Goal: Transaction & Acquisition: Purchase product/service

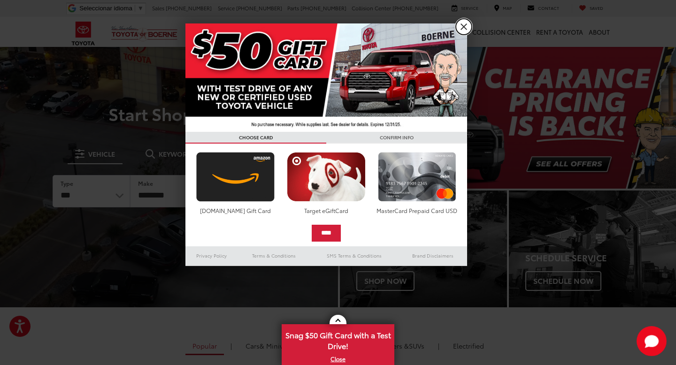
click at [462, 25] on link "X" at bounding box center [464, 27] width 16 height 16
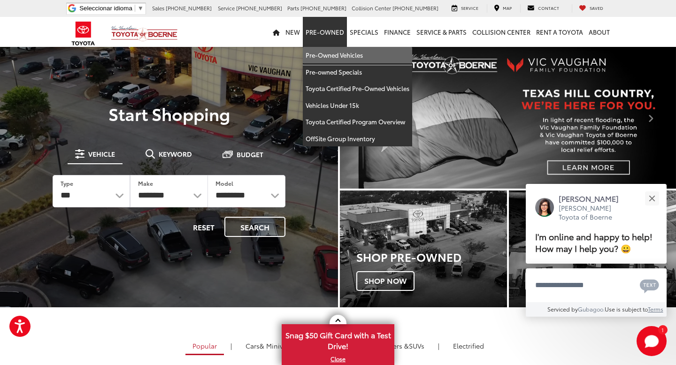
click at [346, 53] on link "Pre-Owned Vehicles" at bounding box center [357, 55] width 109 height 17
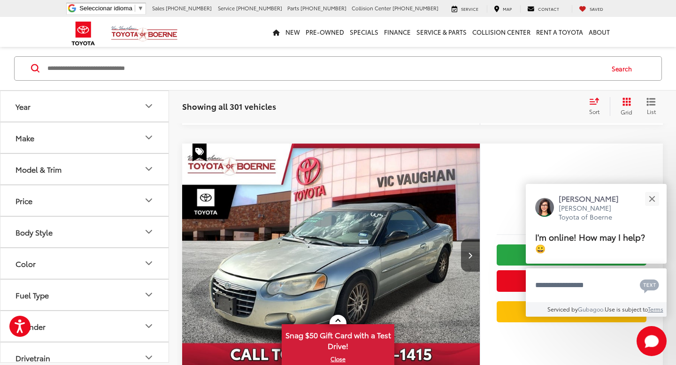
scroll to position [449, 0]
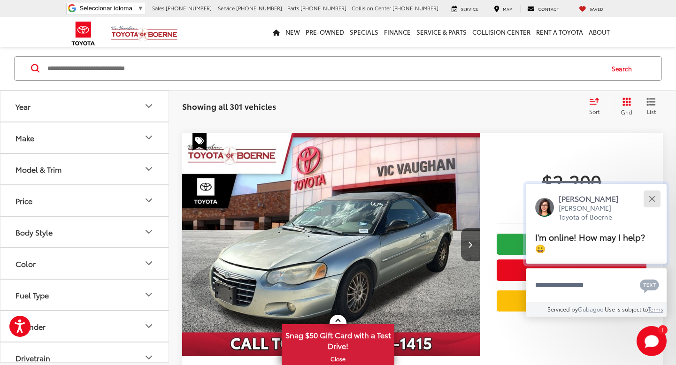
click at [650, 207] on button "Close" at bounding box center [651, 199] width 20 height 20
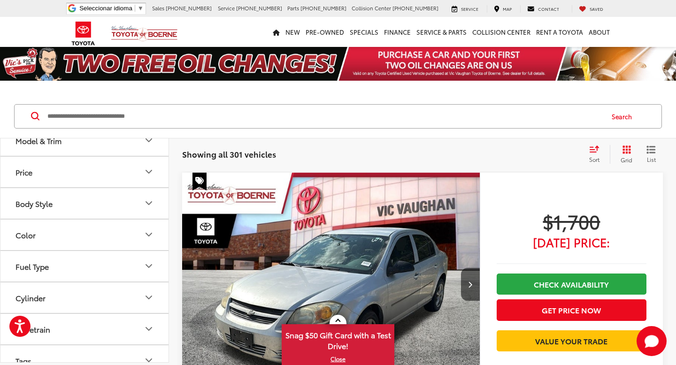
scroll to position [81, 0]
click at [591, 153] on div "Sort" at bounding box center [596, 154] width 25 height 19
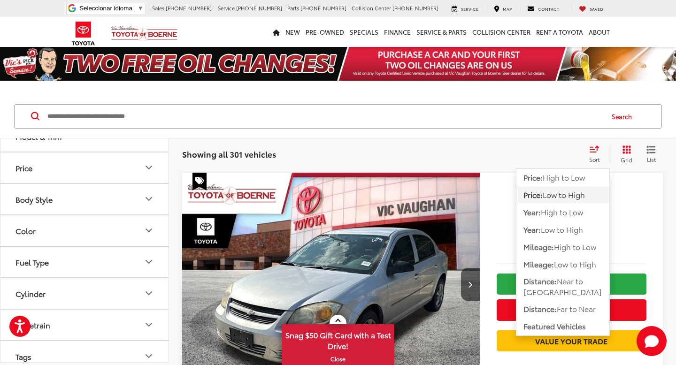
click at [519, 157] on div "Showing all 301 vehicles Clear All + 0" at bounding box center [381, 154] width 399 height 9
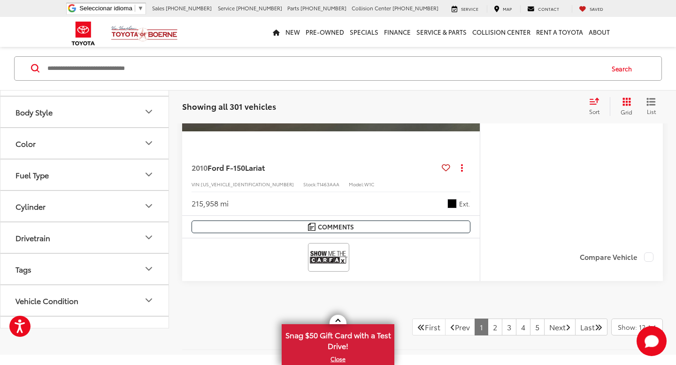
scroll to position [84, 0]
click at [118, 292] on button "Vehicle Condition" at bounding box center [84, 302] width 169 height 30
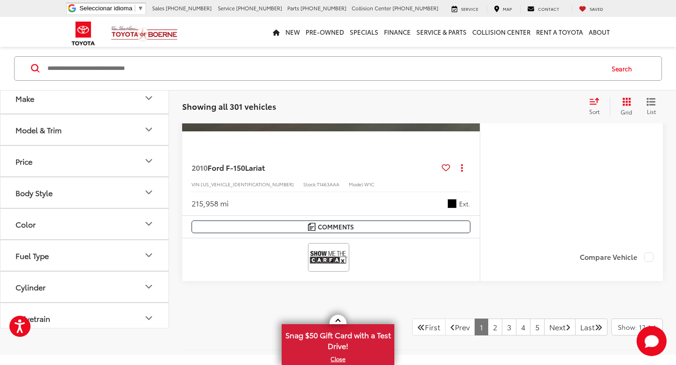
scroll to position [0, 0]
click at [141, 138] on button "Model & Trim" at bounding box center [84, 135] width 169 height 30
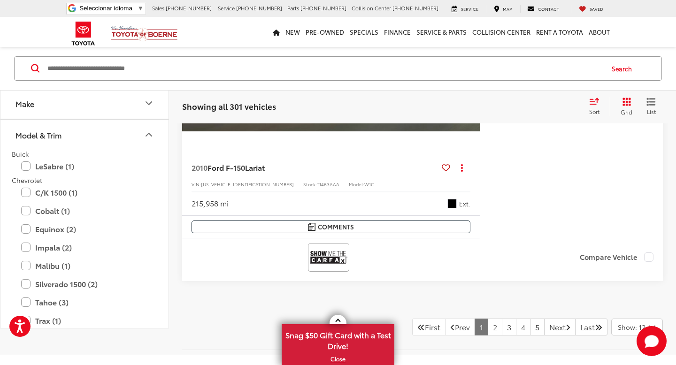
click at [598, 109] on span "Sort" at bounding box center [594, 111] width 10 height 8
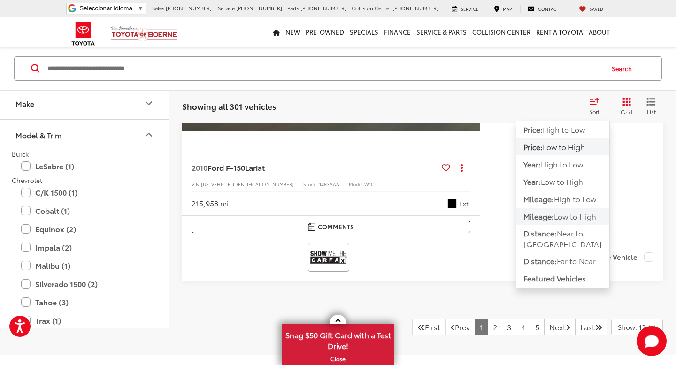
click at [585, 221] on span "Low to High" at bounding box center [575, 216] width 42 height 11
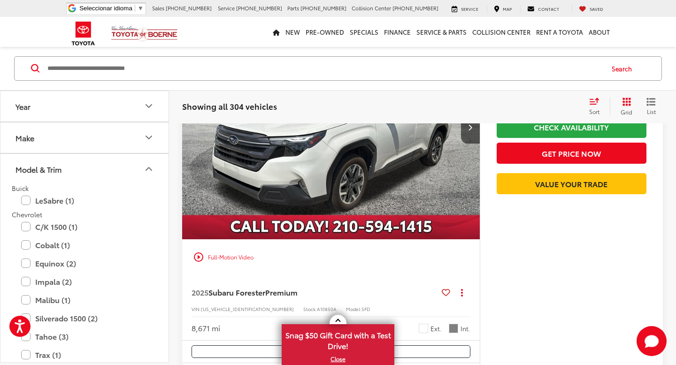
scroll to position [4598, 0]
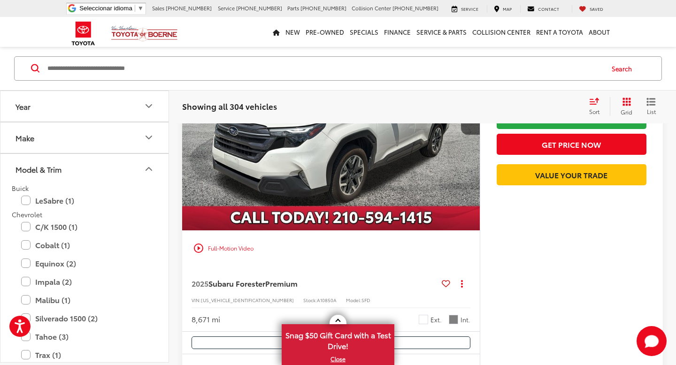
click at [142, 166] on button "Model & Trim" at bounding box center [84, 169] width 169 height 30
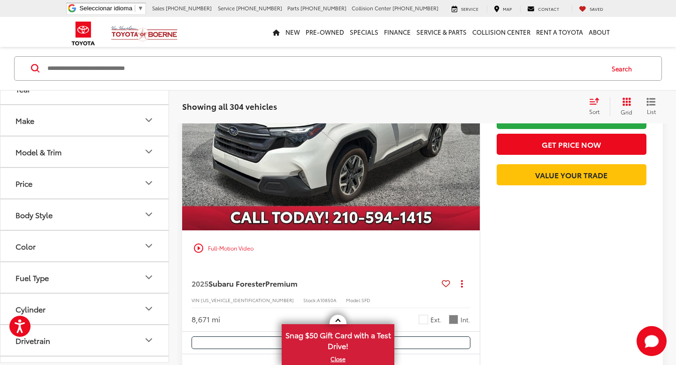
scroll to position [0, 0]
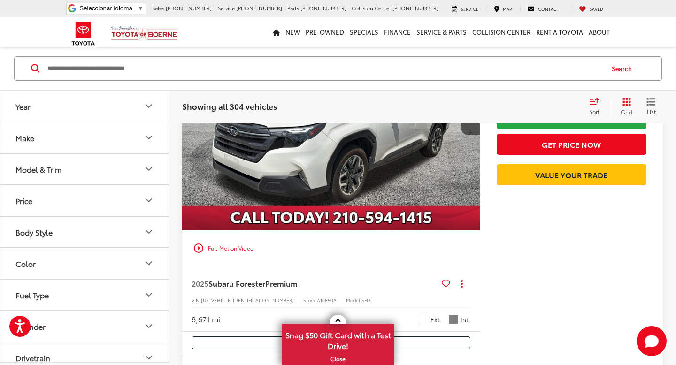
click at [109, 196] on button "Price" at bounding box center [84, 200] width 169 height 30
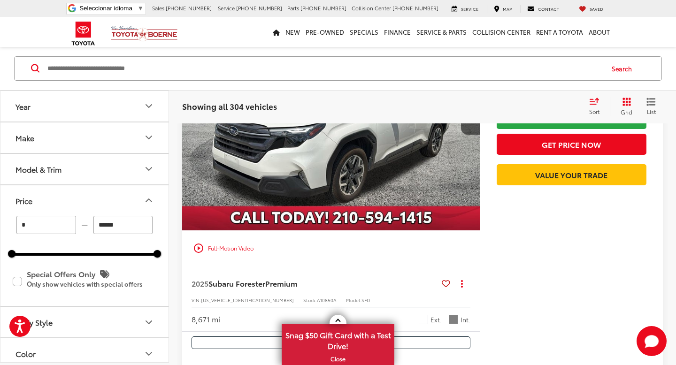
drag, startPoint x: 97, startPoint y: 225, endPoint x: 152, endPoint y: 224, distance: 55.4
click at [152, 224] on div "* — ******" at bounding box center [84, 225] width 145 height 18
type input "******"
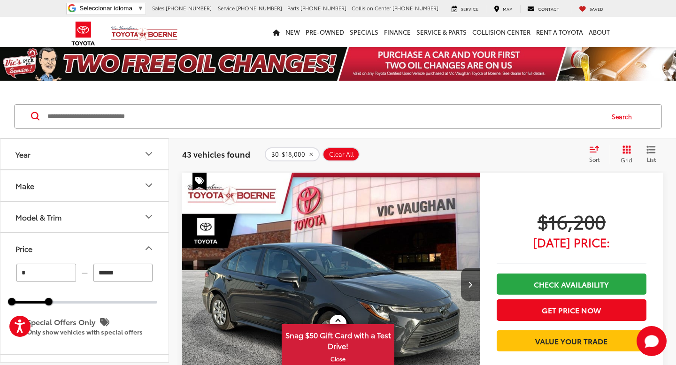
click at [593, 152] on div "Sort" at bounding box center [596, 154] width 25 height 19
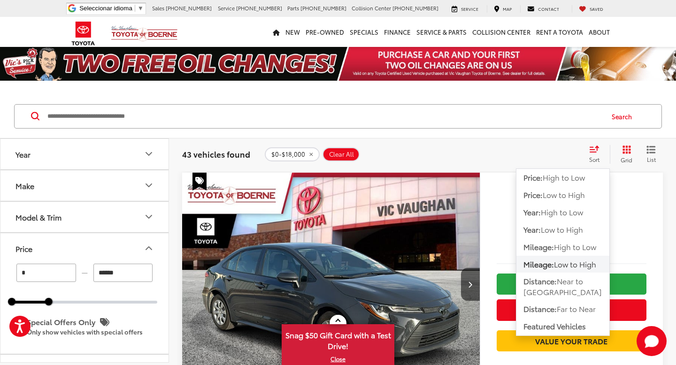
click at [512, 152] on div "$0-$18,000 Clear All + 0" at bounding box center [423, 154] width 316 height 14
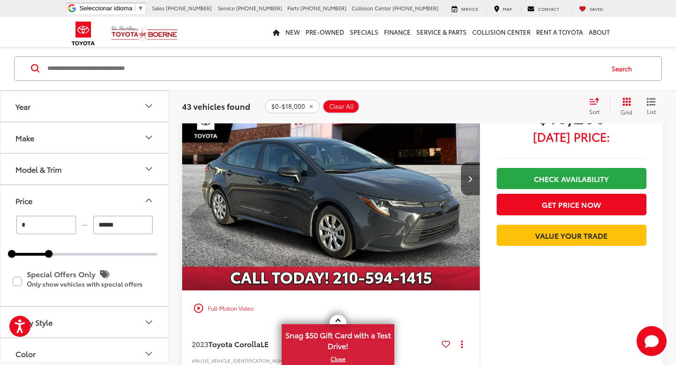
scroll to position [106, 0]
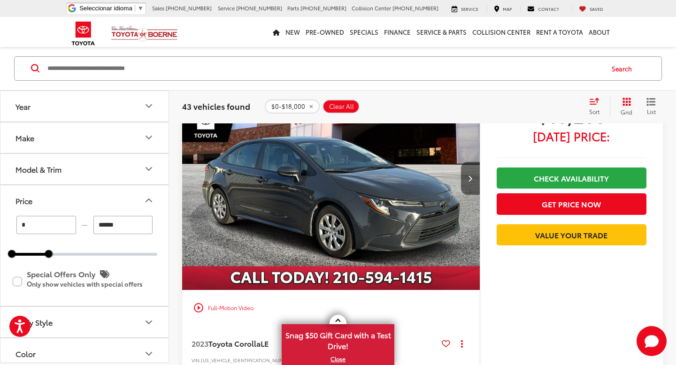
click at [466, 176] on button "Next image" at bounding box center [470, 178] width 19 height 33
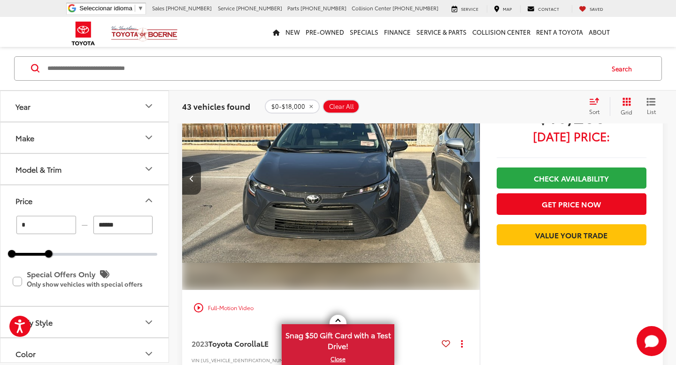
click at [466, 176] on button "Next image" at bounding box center [470, 178] width 19 height 33
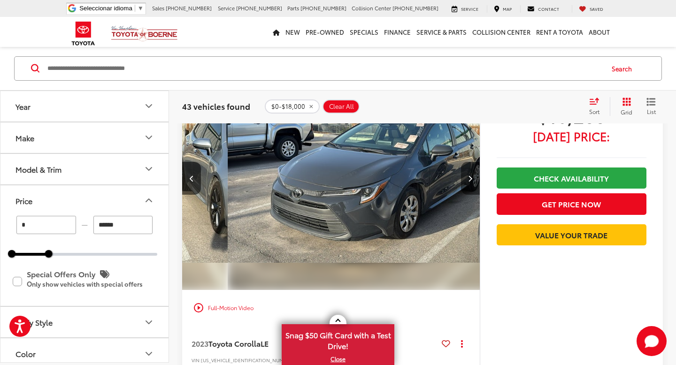
scroll to position [0, 598]
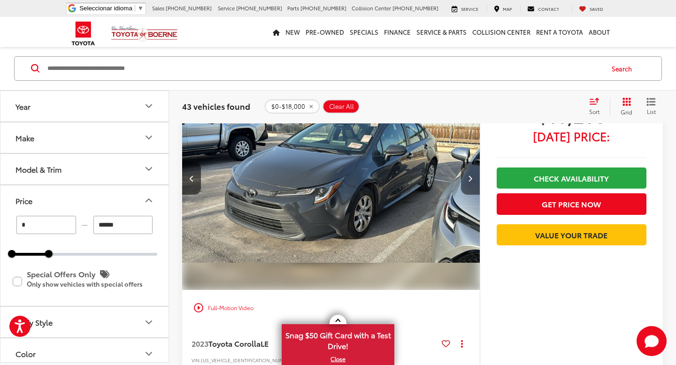
click at [466, 176] on button "Next image" at bounding box center [470, 178] width 19 height 33
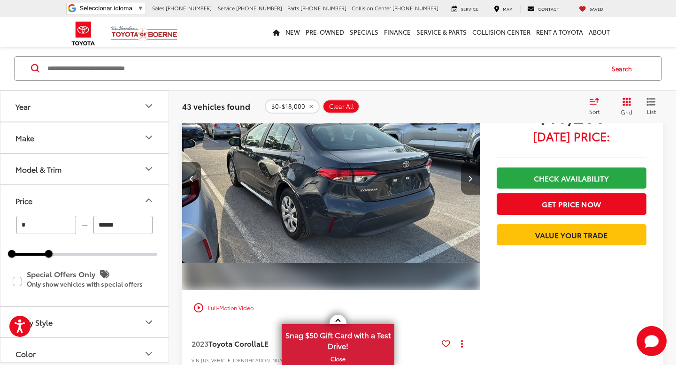
click at [466, 176] on button "Next image" at bounding box center [470, 178] width 19 height 33
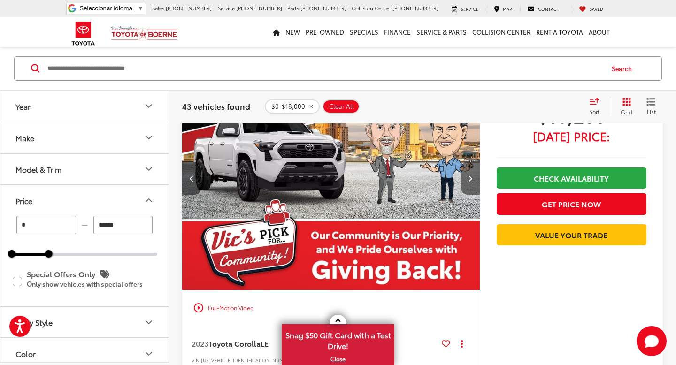
click at [466, 176] on button "Next image" at bounding box center [470, 178] width 19 height 33
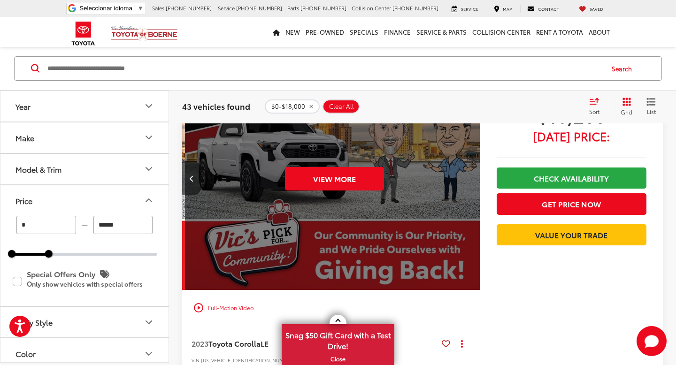
scroll to position [0, 1494]
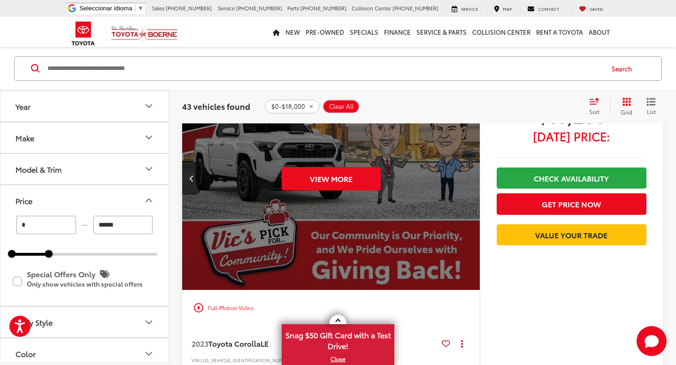
click at [466, 177] on div "View More" at bounding box center [331, 179] width 299 height 224
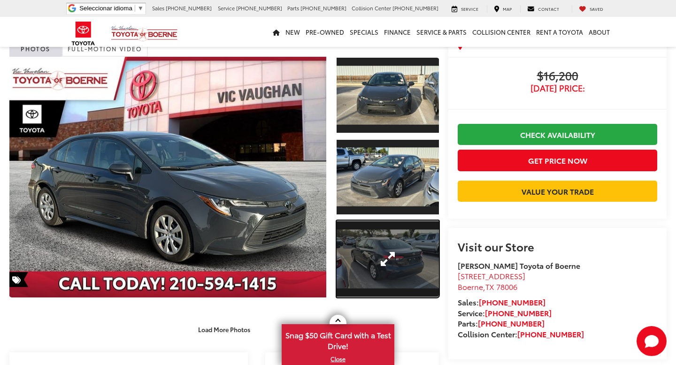
click at [387, 240] on link "Expand Photo 3" at bounding box center [387, 258] width 102 height 77
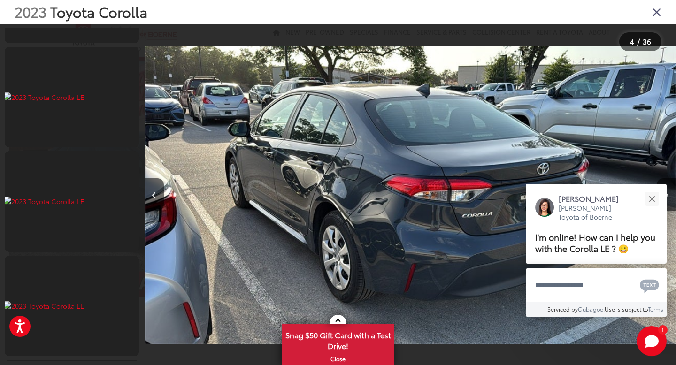
scroll to position [2425, 0]
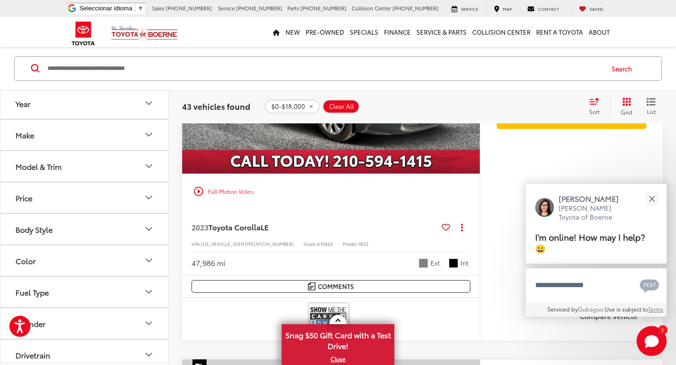
scroll to position [290, 0]
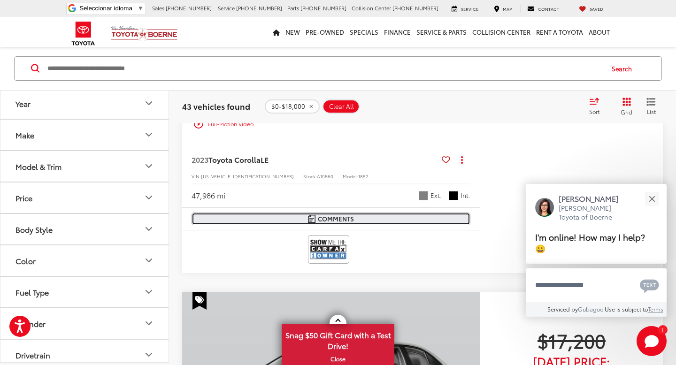
click at [340, 221] on span "Comments" at bounding box center [336, 218] width 36 height 9
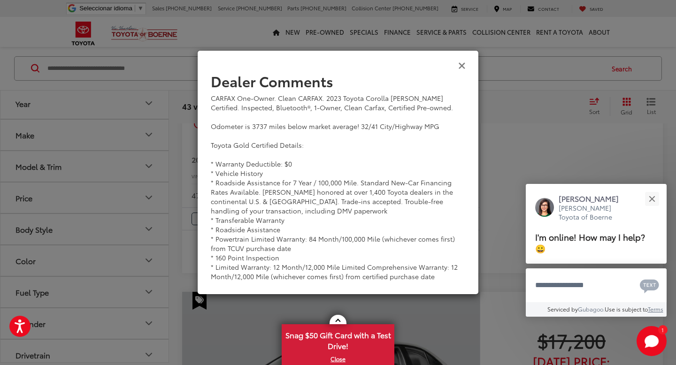
click at [459, 64] on icon "Close" at bounding box center [462, 65] width 8 height 10
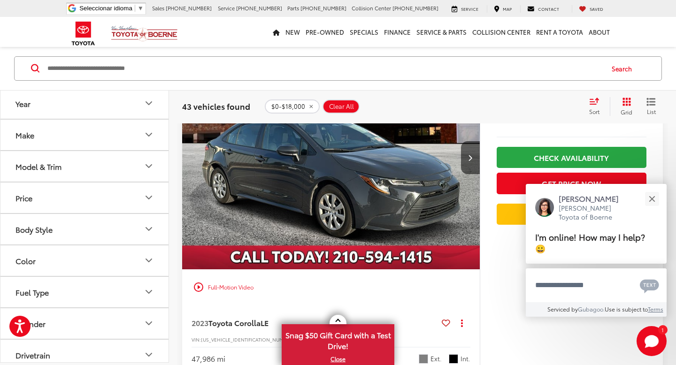
scroll to position [151, 0]
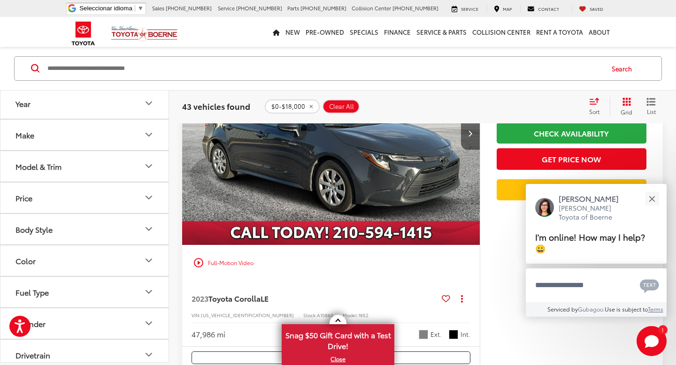
click at [469, 135] on icon "Next image" at bounding box center [470, 133] width 4 height 7
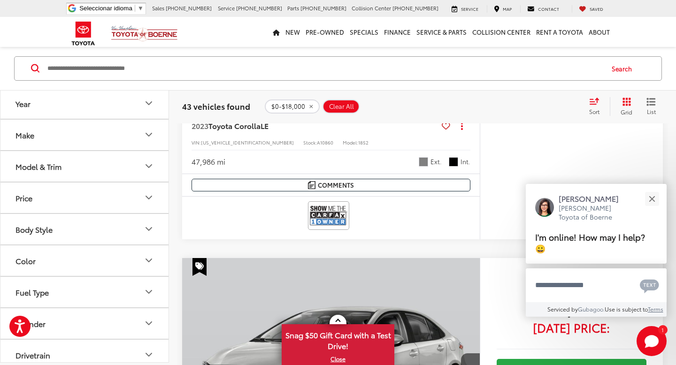
scroll to position [269, 0]
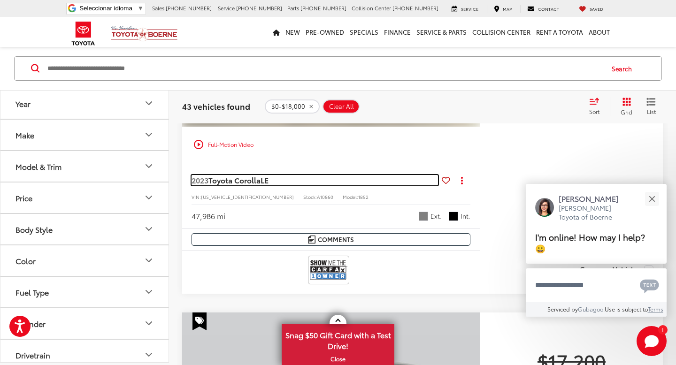
click at [260, 180] on span "Toyota Corolla" at bounding box center [234, 180] width 52 height 11
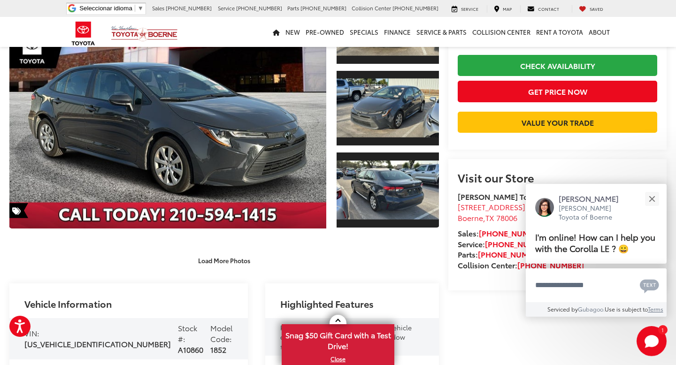
scroll to position [126, 0]
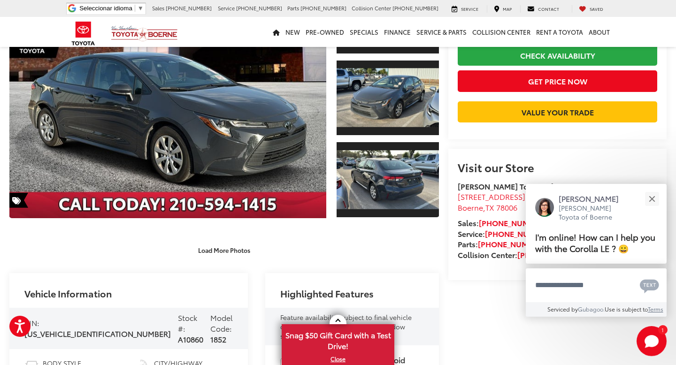
click at [457, 127] on capital-one-entry-button at bounding box center [457, 127] width 0 height 0
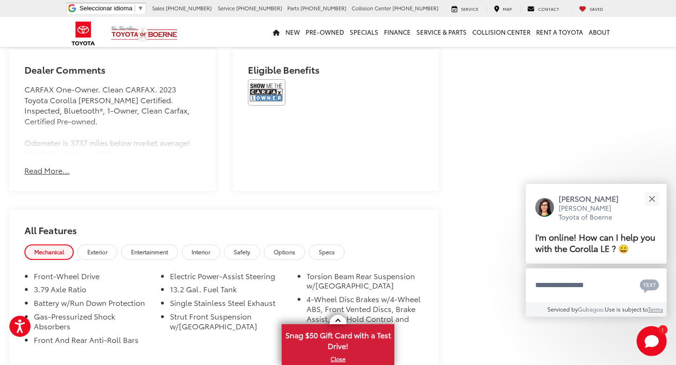
scroll to position [428, 0]
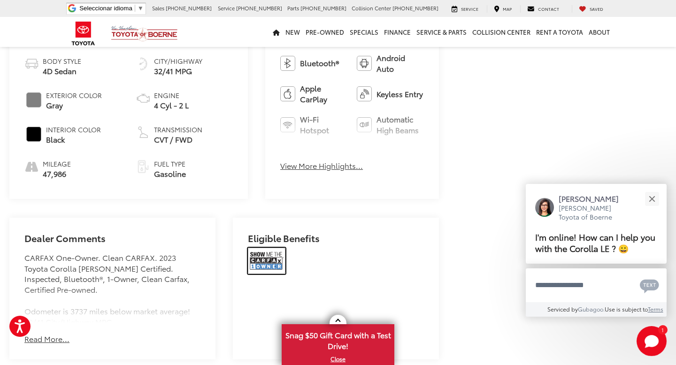
click at [266, 248] on img at bounding box center [267, 261] width 38 height 26
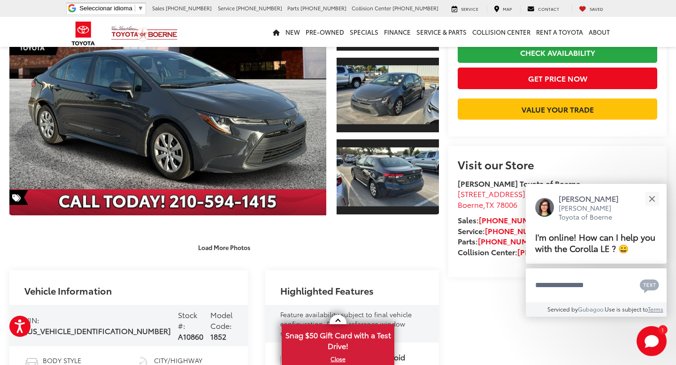
scroll to position [130, 0]
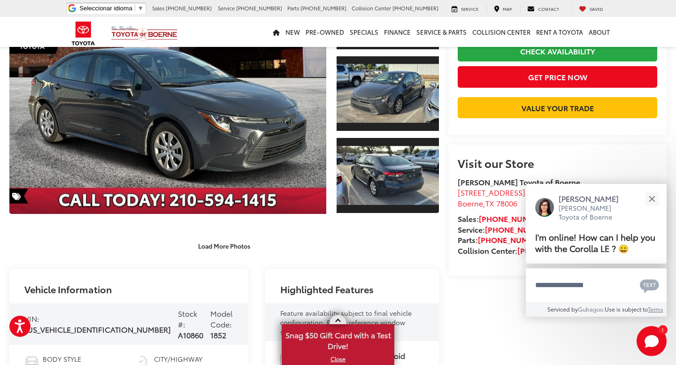
click at [335, 349] on span "Snag $50 Gift Card with a Test Drive!" at bounding box center [337, 339] width 111 height 29
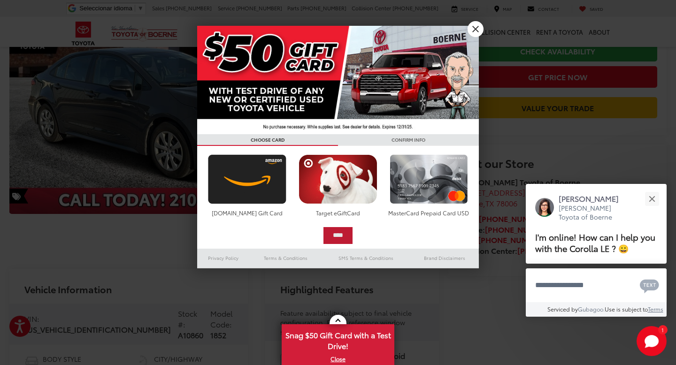
click at [335, 237] on input "****" at bounding box center [337, 235] width 29 height 17
click at [349, 237] on input "****" at bounding box center [337, 235] width 29 height 17
click at [339, 237] on input "****" at bounding box center [337, 235] width 29 height 17
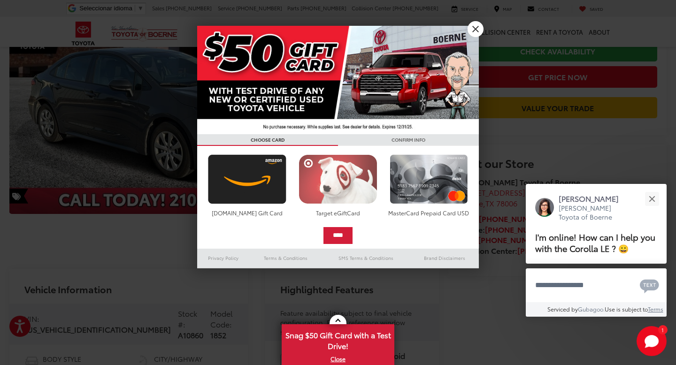
click at [336, 175] on img at bounding box center [337, 179] width 83 height 50
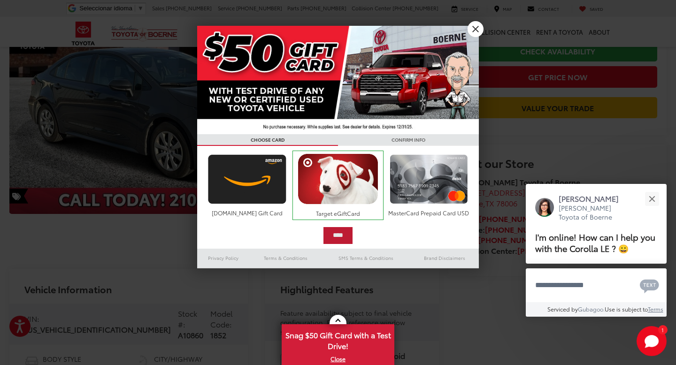
click at [342, 236] on input "****" at bounding box center [337, 235] width 29 height 17
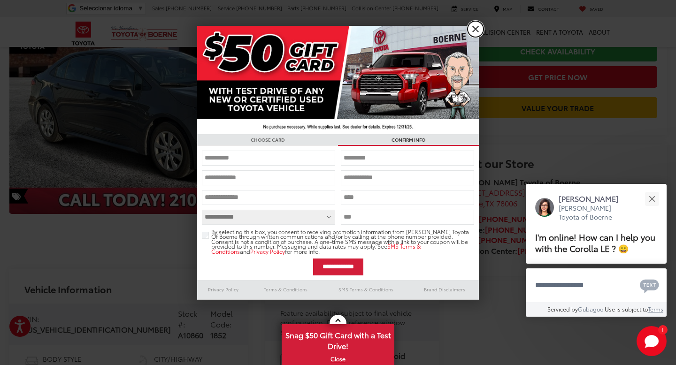
click at [473, 31] on link "X" at bounding box center [475, 29] width 16 height 16
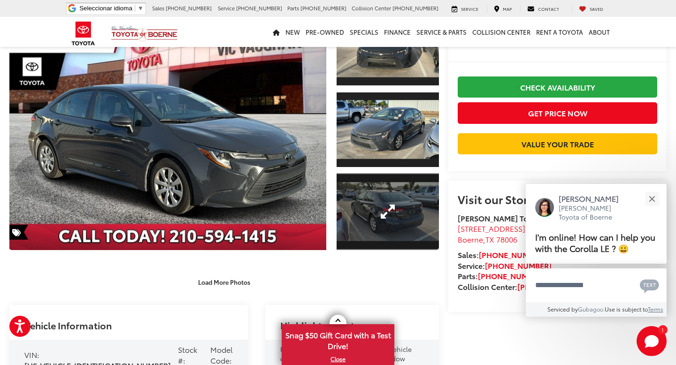
scroll to position [131, 0]
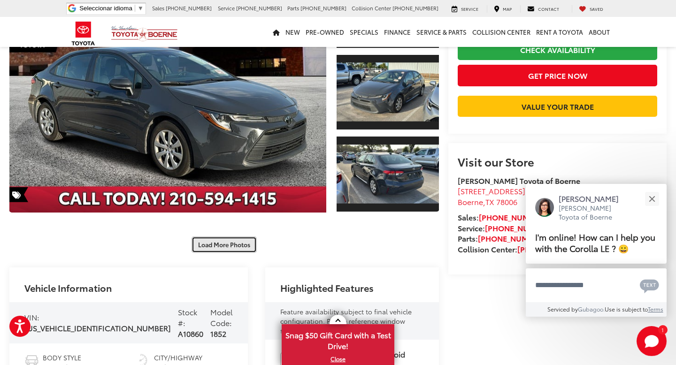
click at [225, 246] on button "Load More Photos" at bounding box center [223, 244] width 65 height 16
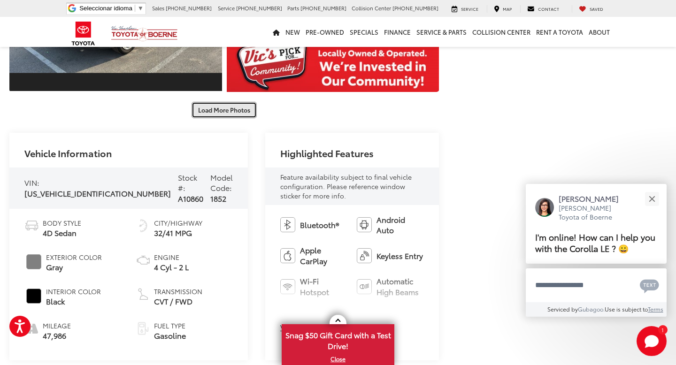
scroll to position [416, 0]
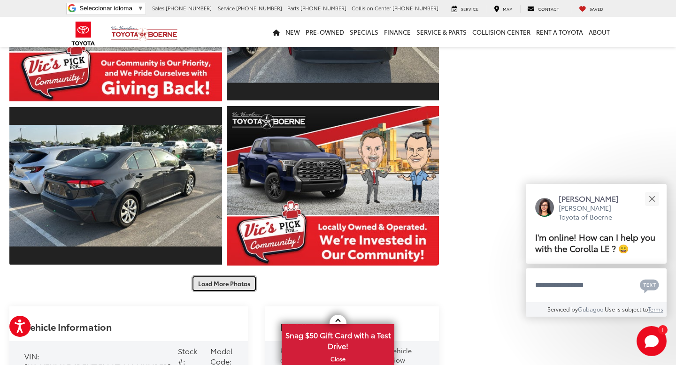
click at [239, 288] on button "Load More Photos" at bounding box center [223, 283] width 65 height 16
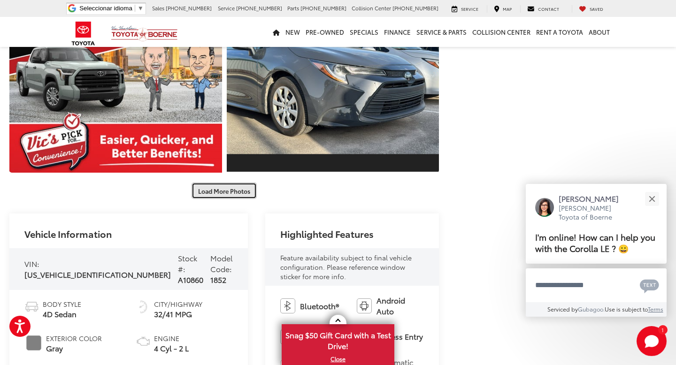
scroll to position [870, 0]
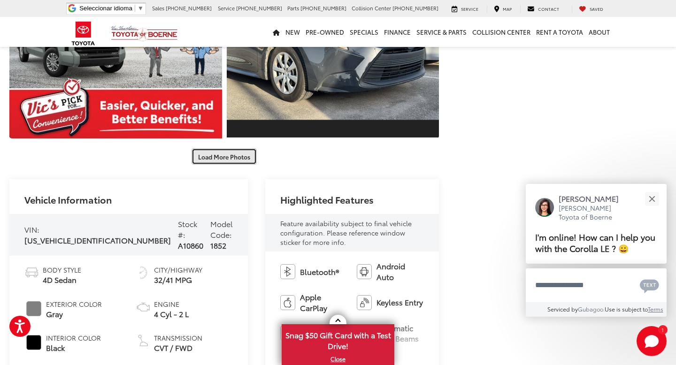
click at [228, 155] on button "Load More Photos" at bounding box center [223, 156] width 65 height 16
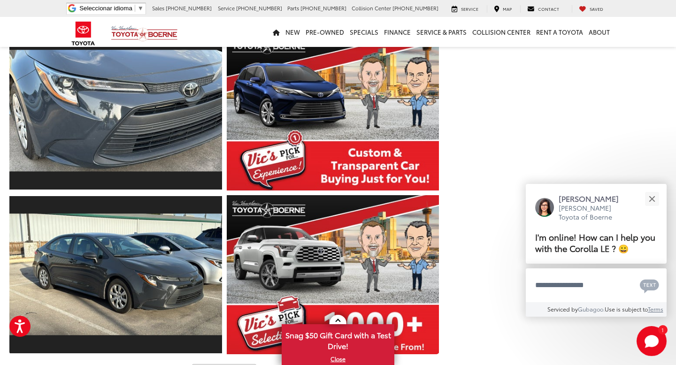
scroll to position [1125, 0]
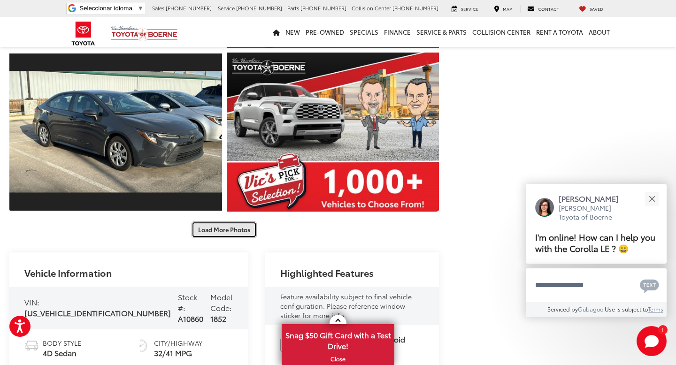
click at [214, 227] on button "Load More Photos" at bounding box center [223, 229] width 65 height 16
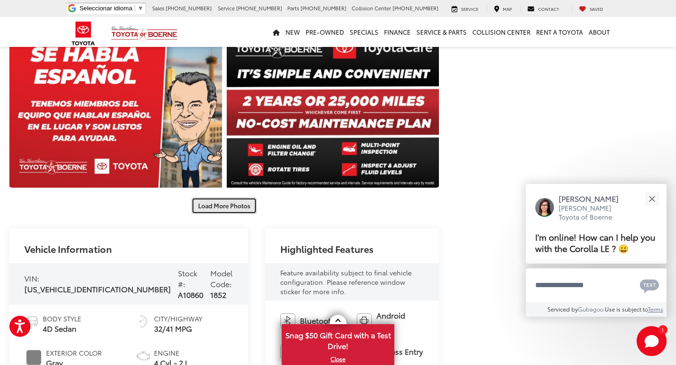
scroll to position [1487, 0]
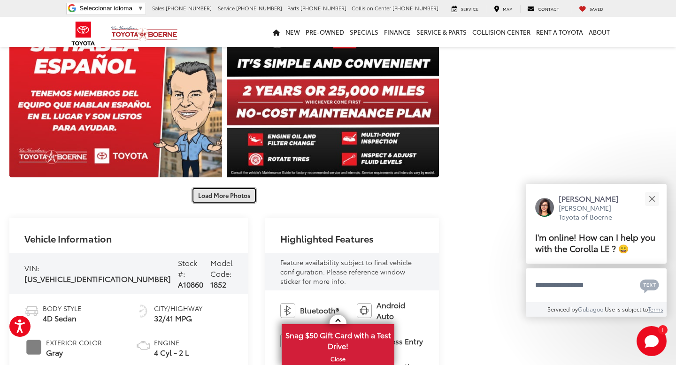
click at [212, 193] on button "Load More Photos" at bounding box center [223, 195] width 65 height 16
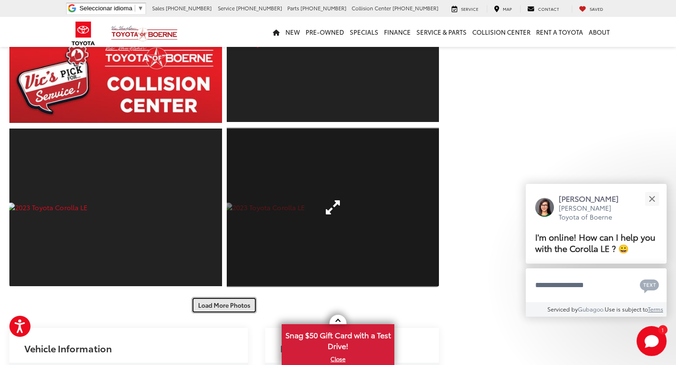
scroll to position [1703, 0]
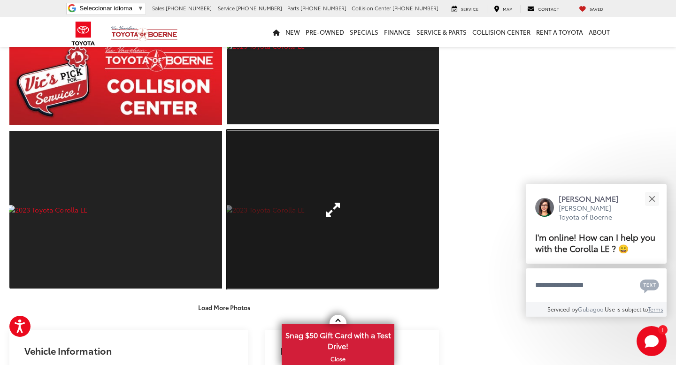
click at [283, 199] on link "Expand Photo 23" at bounding box center [333, 209] width 213 height 159
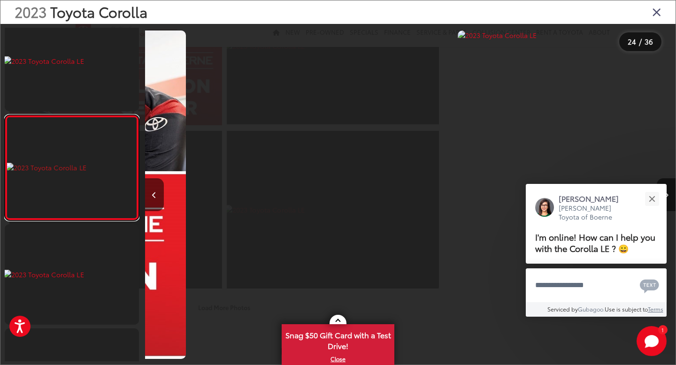
scroll to position [0, 12197]
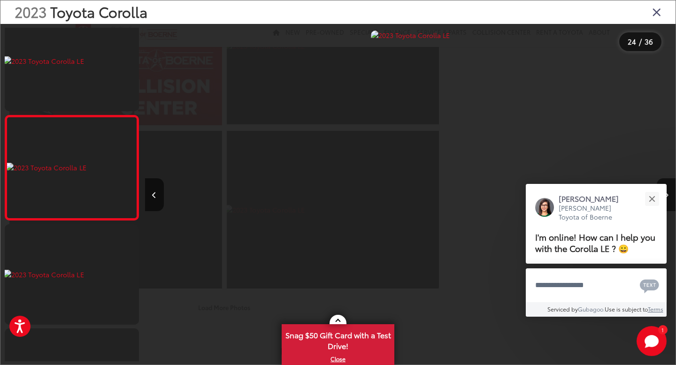
click at [657, 11] on icon "Close gallery" at bounding box center [656, 12] width 9 height 12
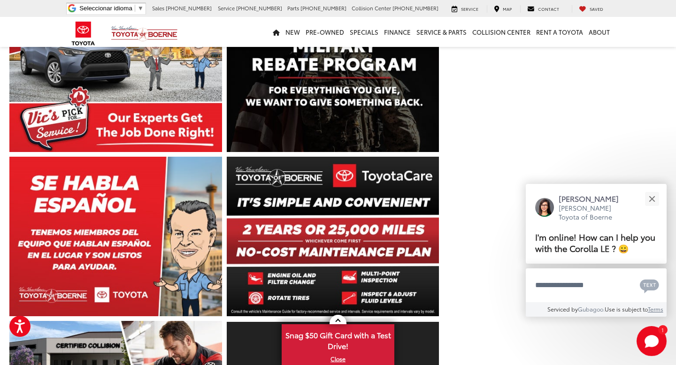
scroll to position [1336, 0]
